Goal: Check status

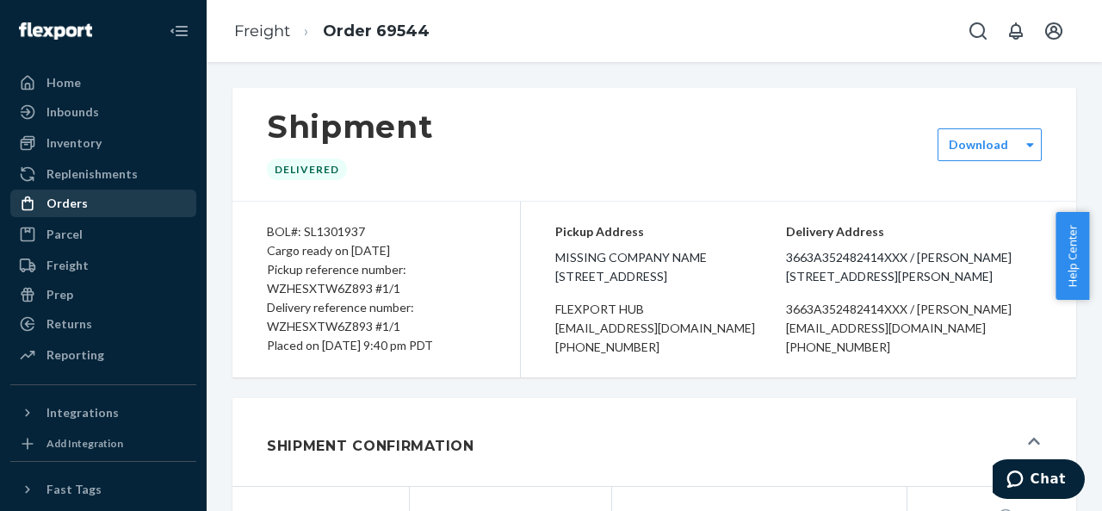
click at [63, 204] on div "Orders" at bounding box center [66, 203] width 41 height 17
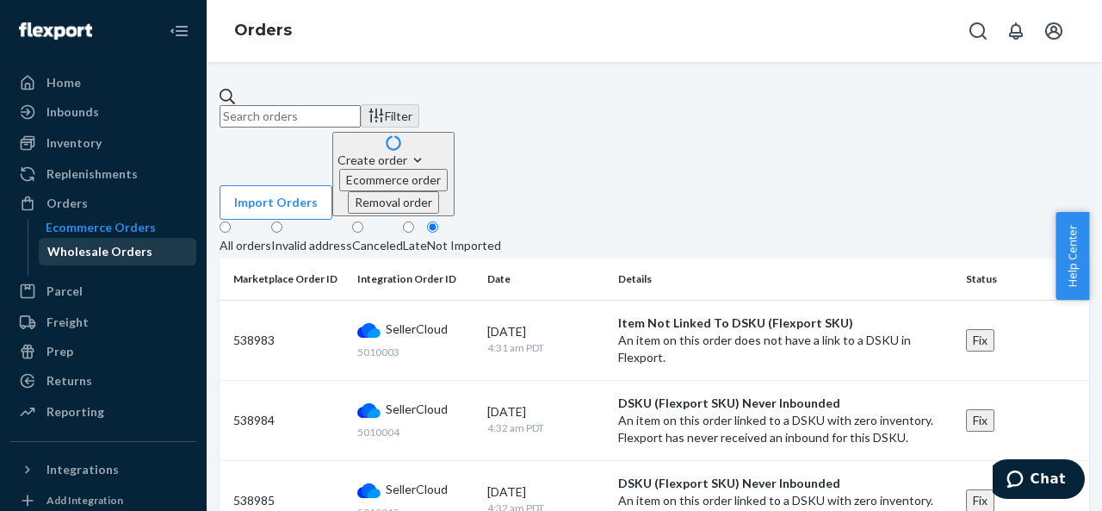
click at [71, 251] on div "Wholesale Orders" at bounding box center [117, 251] width 155 height 24
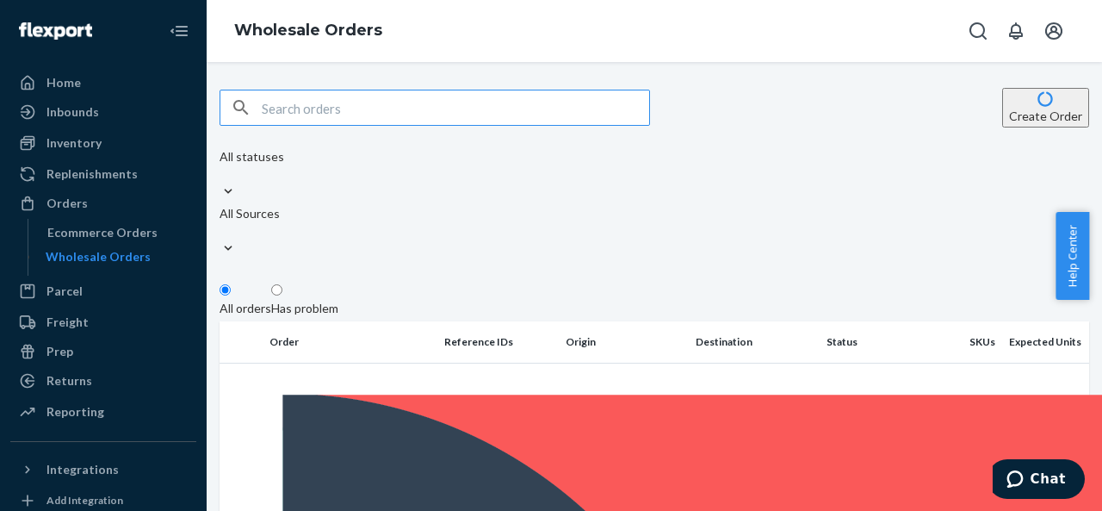
click at [289, 97] on input "text" at bounding box center [455, 107] width 387 height 34
type input "5"
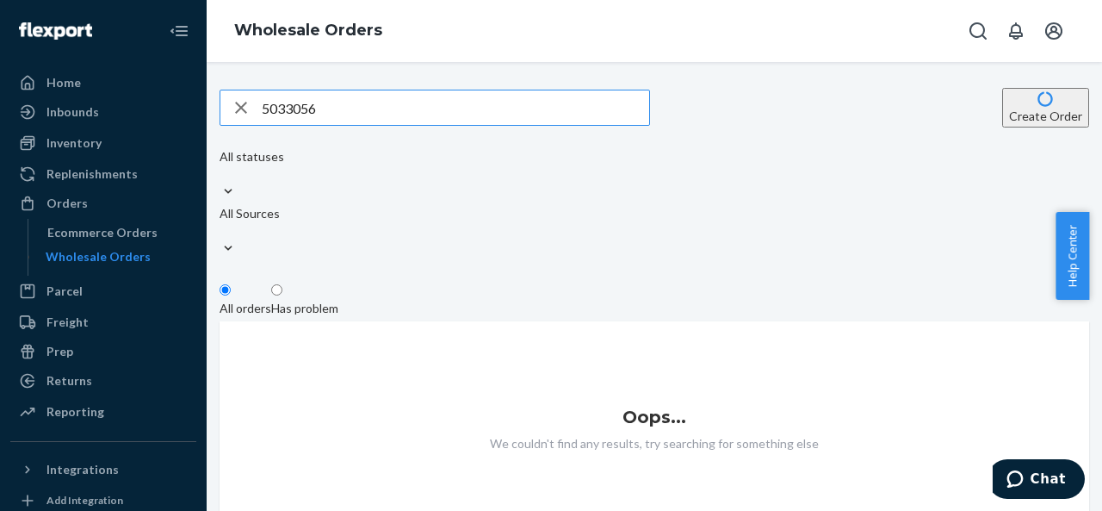
type input "5033056"
